Goal: Information Seeking & Learning: Learn about a topic

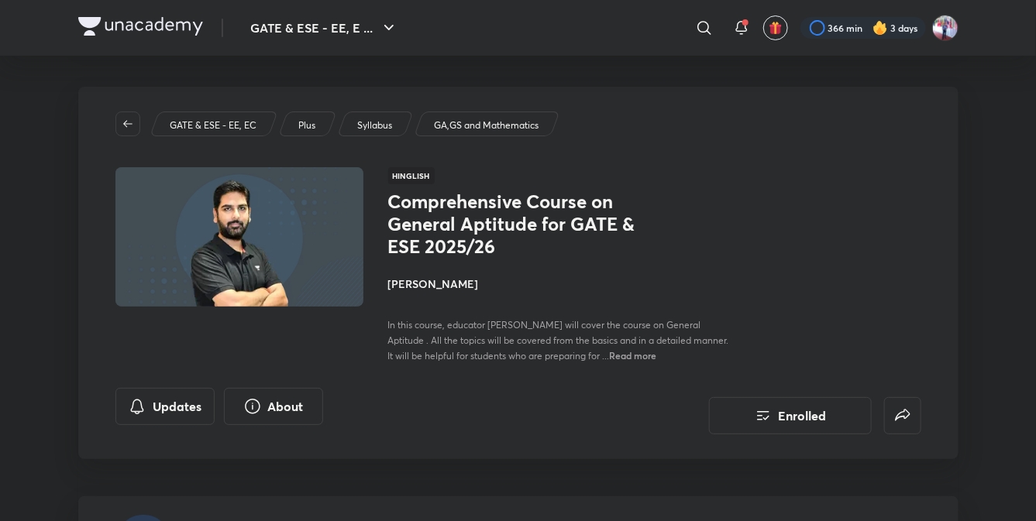
click at [134, 28] on img at bounding box center [140, 26] width 125 height 19
